Goal: Register for event/course

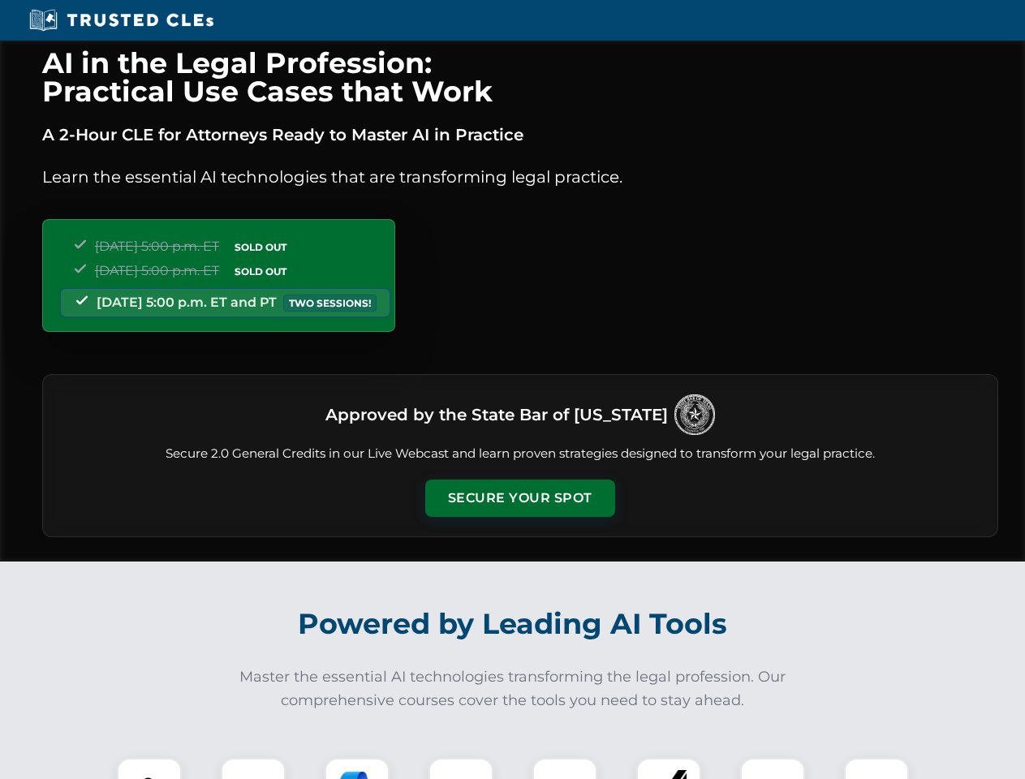
click at [519, 498] on button "Secure Your Spot" at bounding box center [520, 498] width 190 height 37
click at [149, 768] on img at bounding box center [149, 790] width 47 height 47
